Goal: Task Accomplishment & Management: Manage account settings

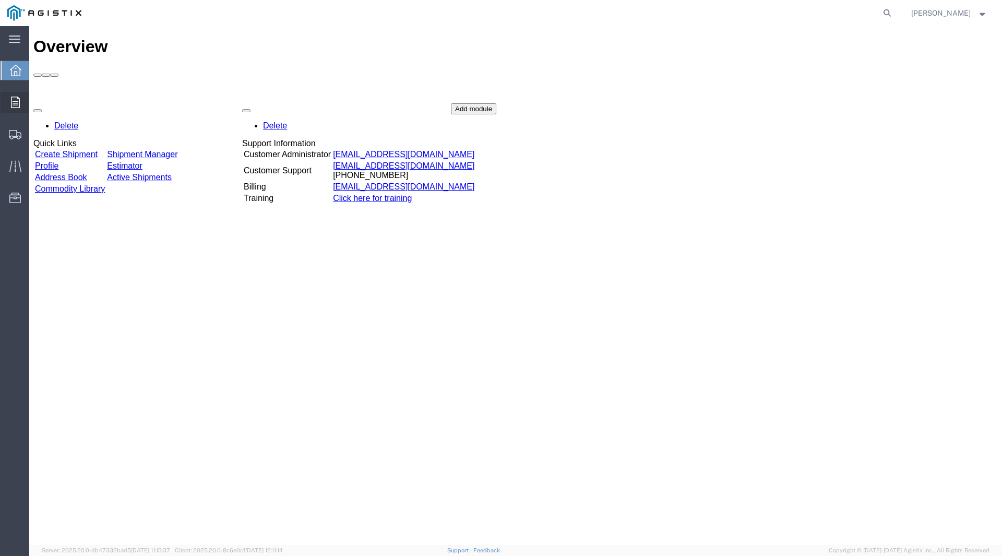
click at [14, 97] on icon at bounding box center [15, 102] width 9 height 11
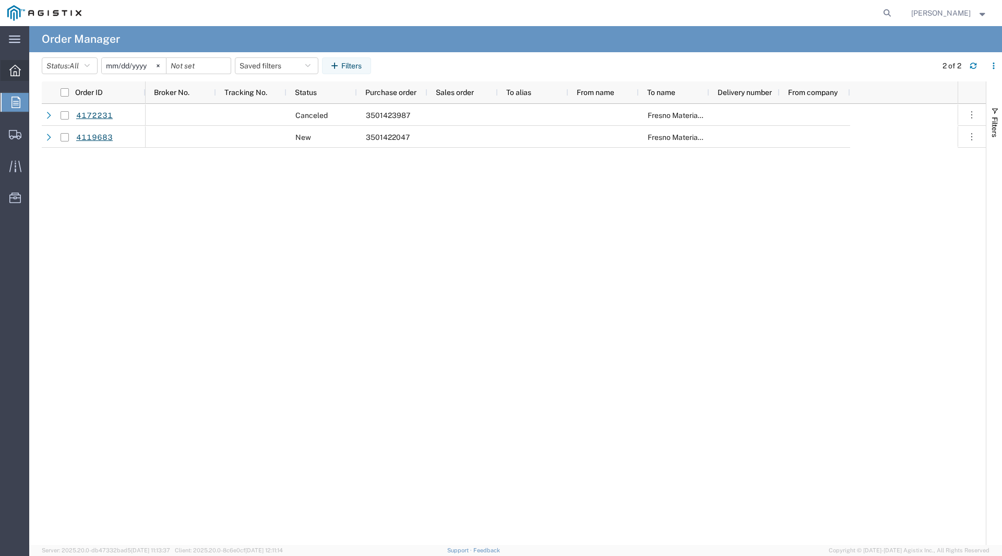
click at [3, 72] on div at bounding box center [15, 70] width 29 height 21
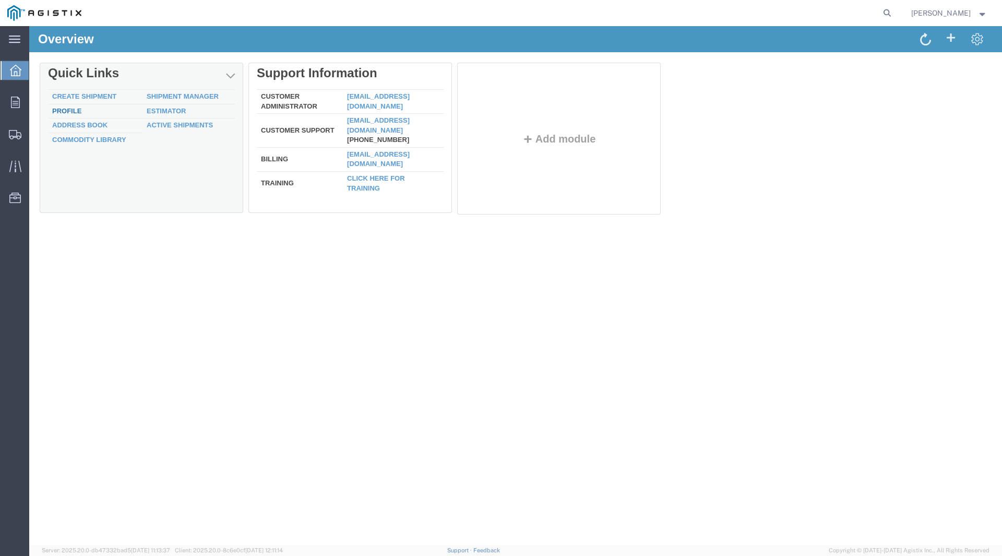
click at [68, 110] on link "Profile" at bounding box center [66, 111] width 29 height 8
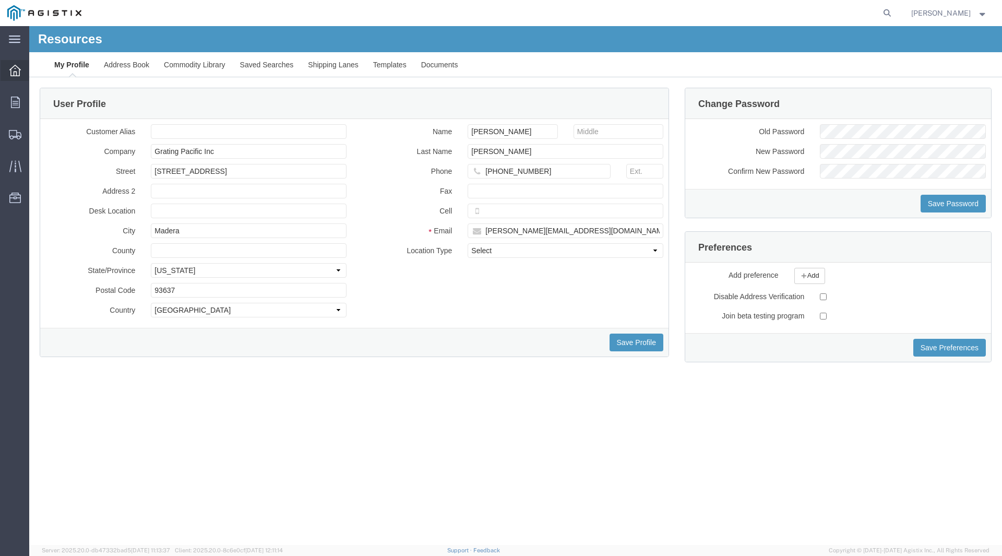
click at [18, 73] on icon at bounding box center [14, 70] width 11 height 11
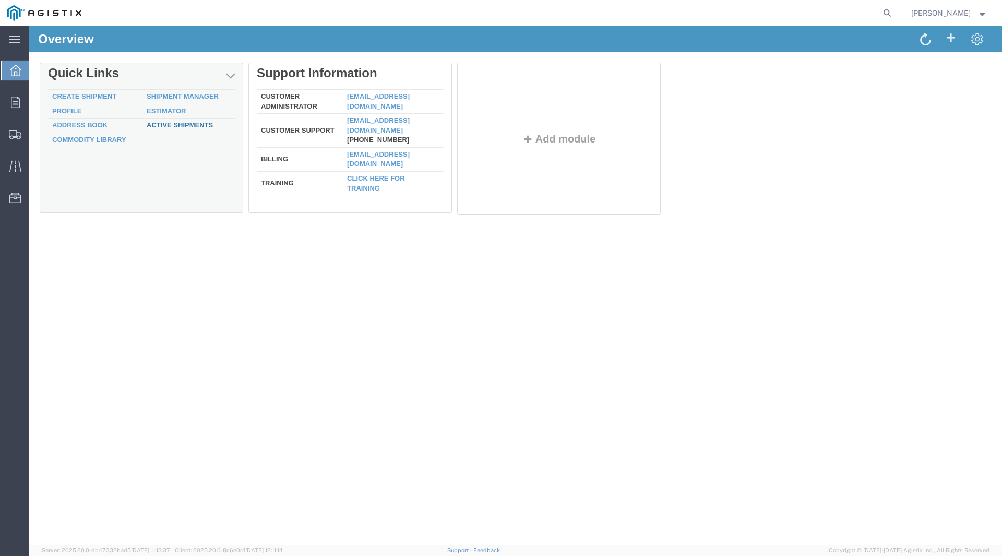
click at [182, 127] on link "Active Shipments" at bounding box center [180, 125] width 66 height 8
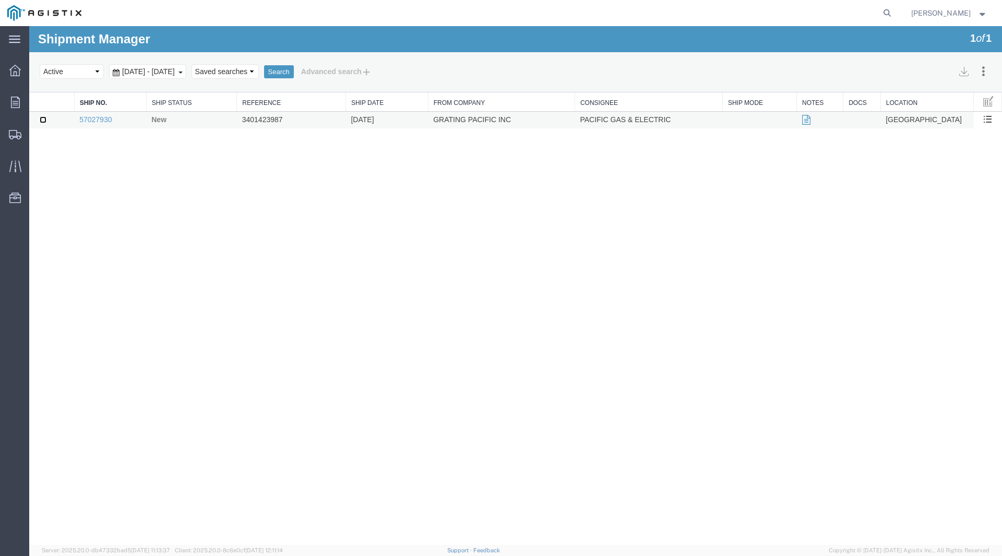
click at [43, 118] on input "checkbox" at bounding box center [43, 119] width 7 height 7
checkbox input "true"
click at [78, 67] on select "Select status Active All Shipments Approved Booked Canceled Delivered Denied Ne…" at bounding box center [72, 71] width 64 height 15
click at [40, 64] on select "Select status Active All Shipments Approved Booked Canceled Delivered Denied Ne…" at bounding box center [72, 71] width 64 height 15
click at [99, 74] on select "Select status Active All Shipments Approved Booked Canceled Delivered Denied Ne…" at bounding box center [72, 71] width 64 height 15
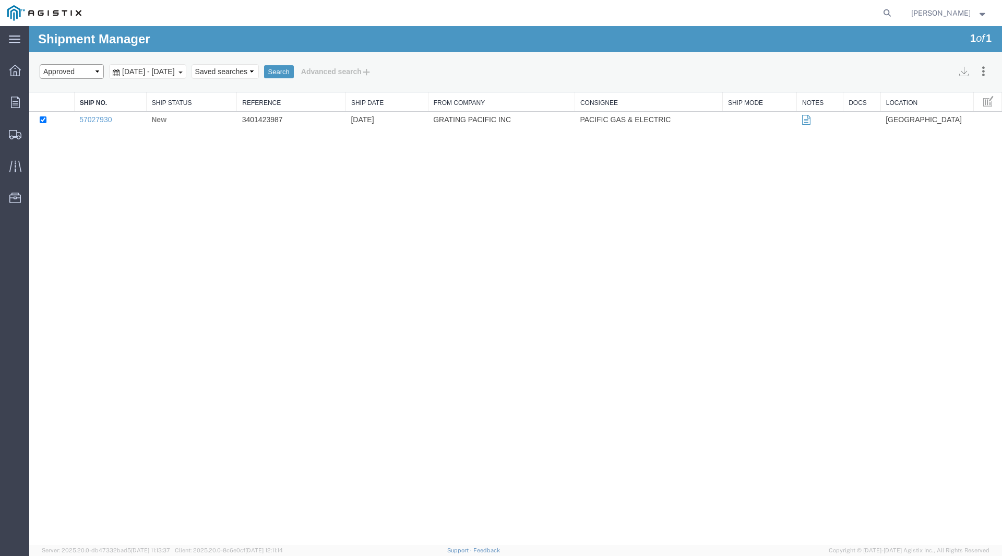
click at [40, 64] on select "Select status Active All Shipments Approved Booked Canceled Delivered Denied Ne…" at bounding box center [72, 71] width 64 height 15
click at [80, 77] on select "Select status Active All Shipments Approved Booked Canceled Delivered Denied Ne…" at bounding box center [72, 71] width 64 height 15
select select "BOOKED"
click at [40, 64] on select "Select status Active All Shipments Approved Booked Canceled Delivered Denied Ne…" at bounding box center [72, 71] width 64 height 15
drag, startPoint x: 66, startPoint y: 119, endPoint x: 552, endPoint y: 141, distance: 485.9
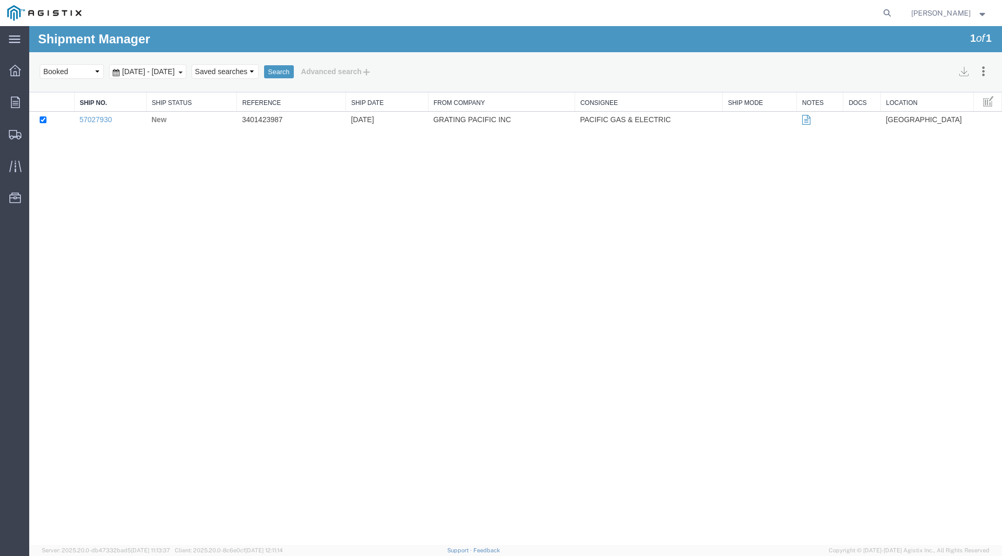
click at [552, 141] on div "Shipment Manager 1 of 1 Search Assign To Batch Processing Cancel Shipments Cons…" at bounding box center [515, 285] width 973 height 519
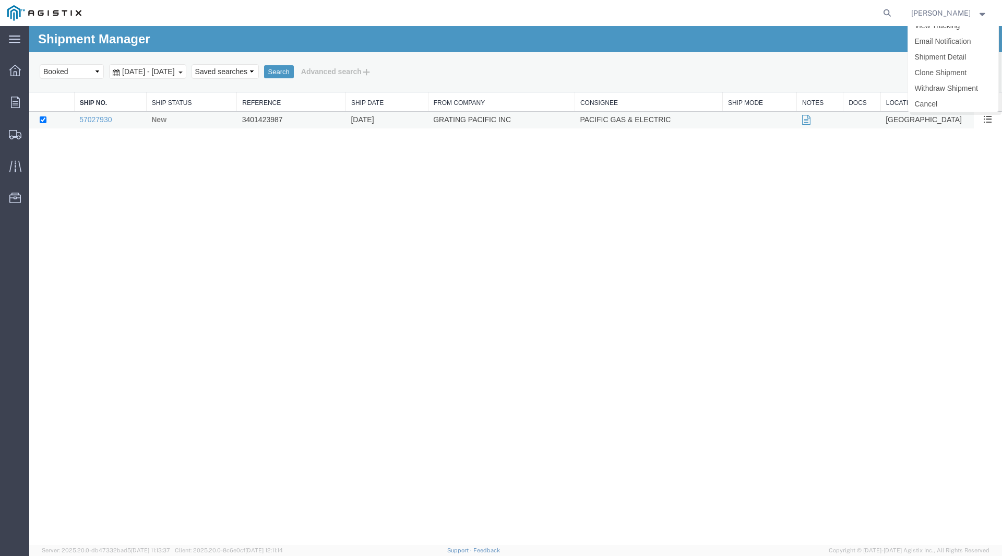
click at [988, 117] on span at bounding box center [987, 118] width 9 height 9
click at [945, 105] on link "Cancel" at bounding box center [953, 104] width 90 height 16
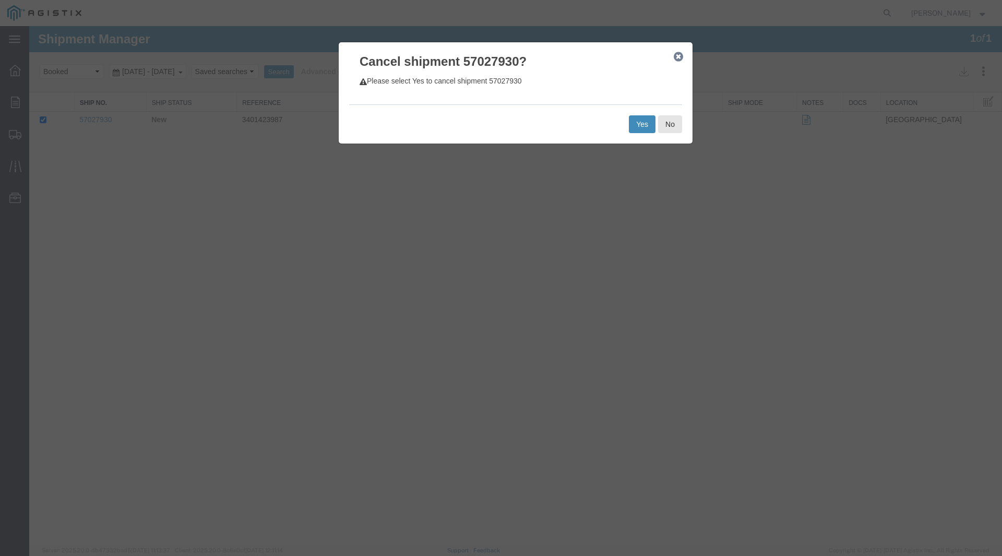
click at [640, 123] on button "Yes" at bounding box center [642, 124] width 27 height 18
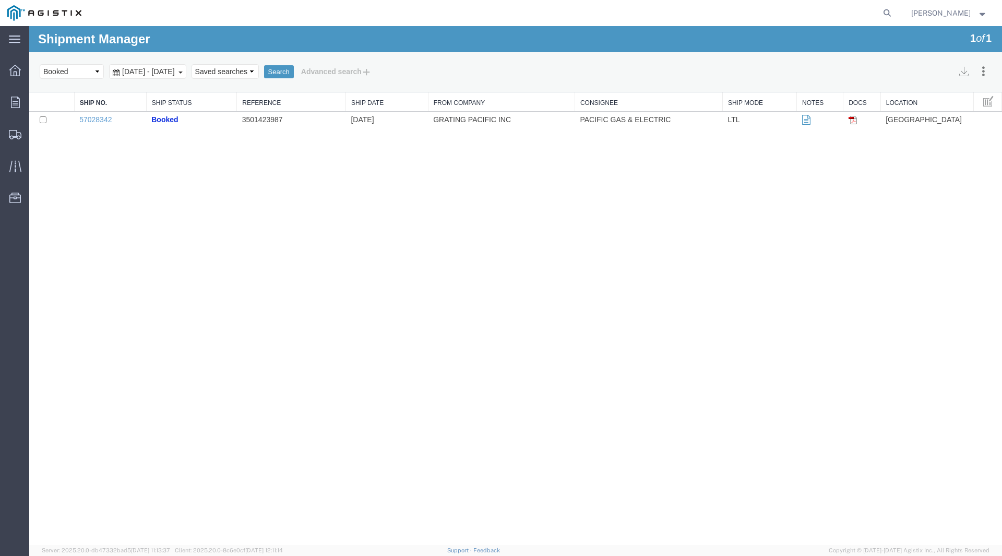
click at [974, 17] on span "[PERSON_NAME]" at bounding box center [949, 12] width 76 height 11
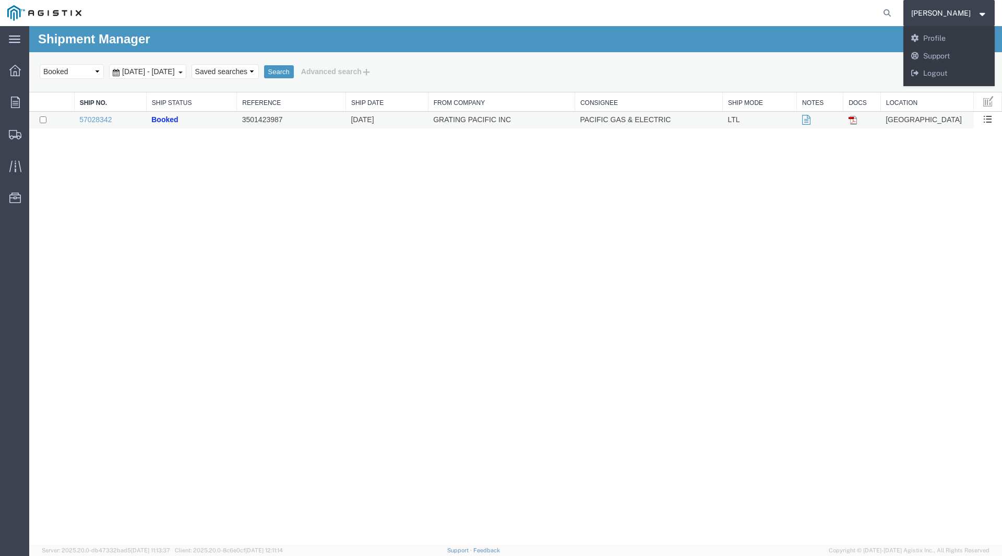
click at [197, 118] on td "Booked" at bounding box center [191, 120] width 90 height 17
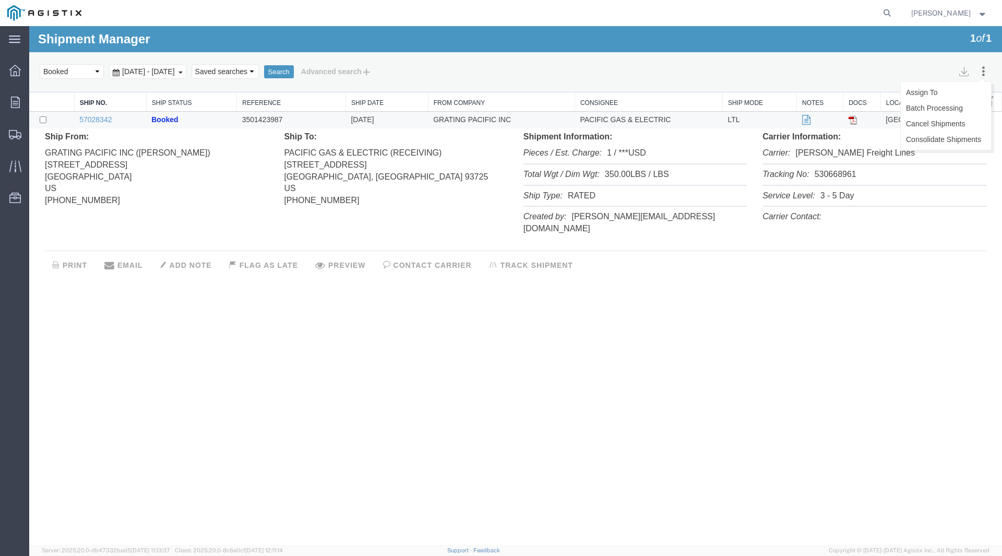
click at [985, 68] on icon at bounding box center [983, 71] width 9 height 10
click at [983, 11] on strong "button" at bounding box center [982, 13] width 9 height 4
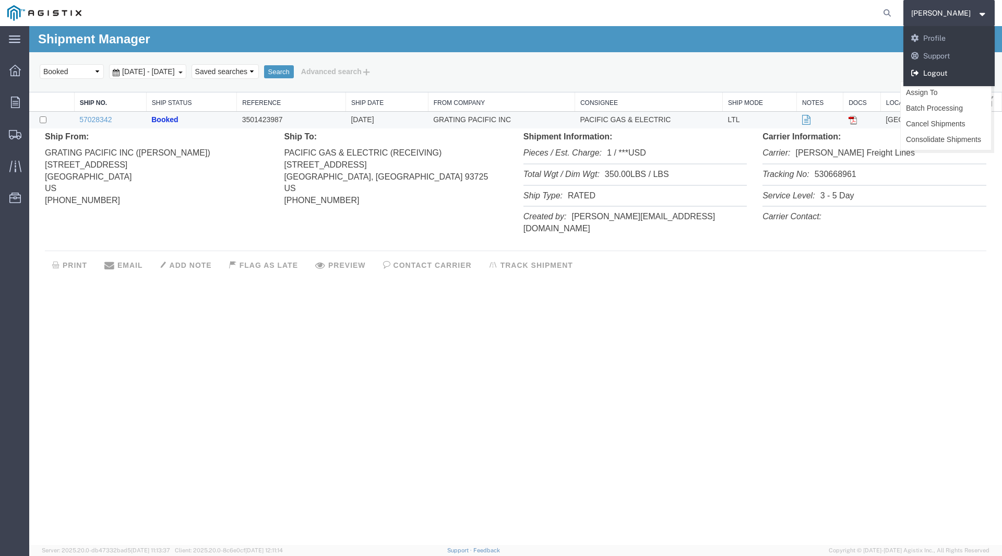
click at [958, 70] on link "Logout" at bounding box center [950, 74] width 92 height 18
